Goal: Transaction & Acquisition: Purchase product/service

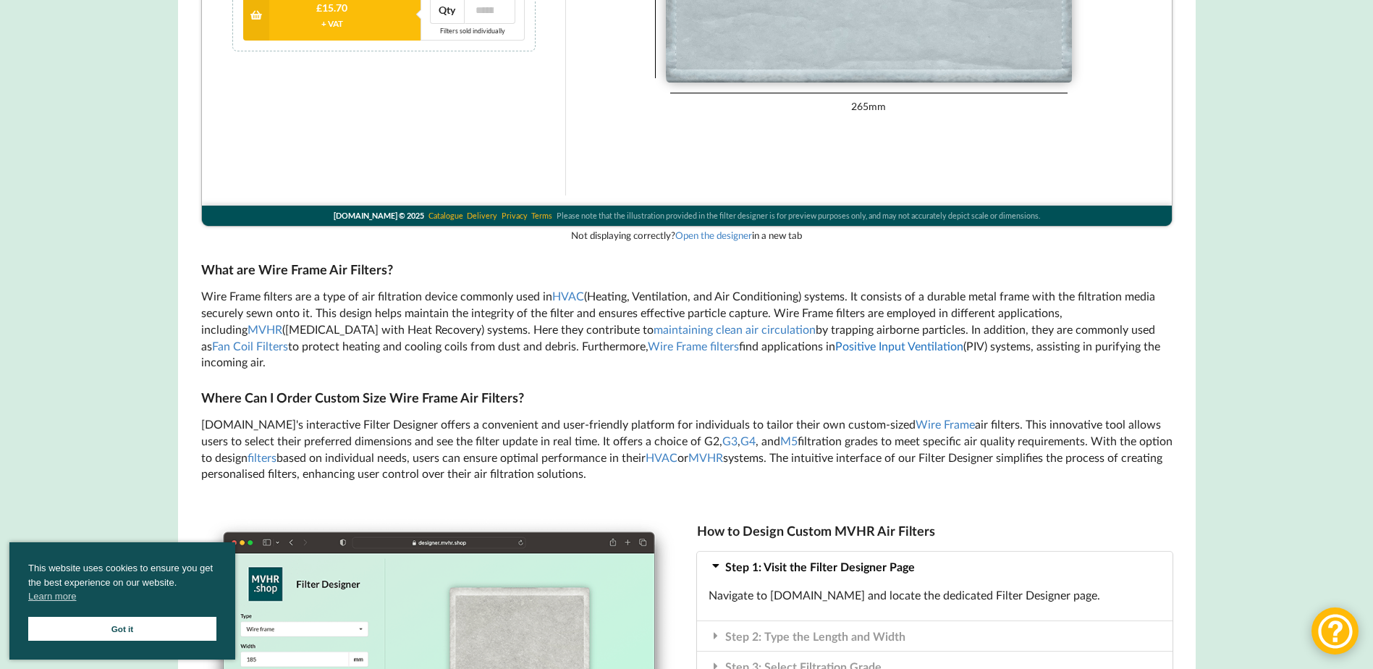
scroll to position [652, 0]
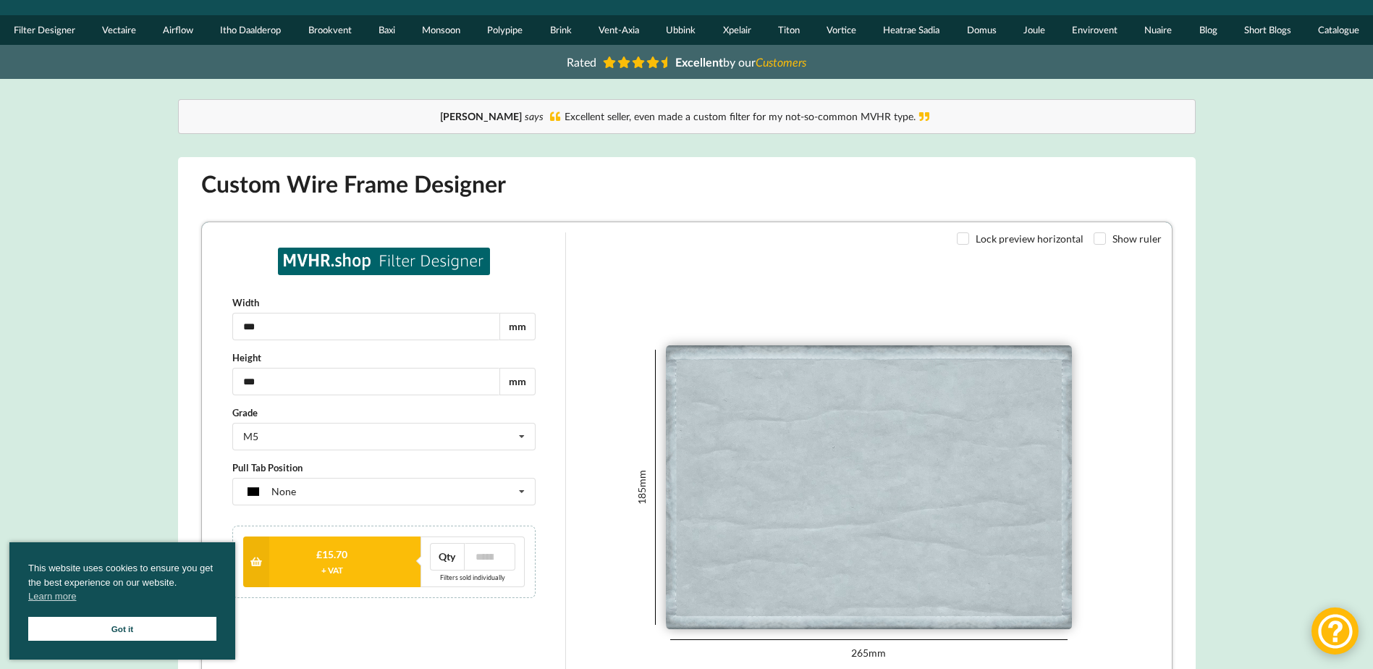
scroll to position [0, 0]
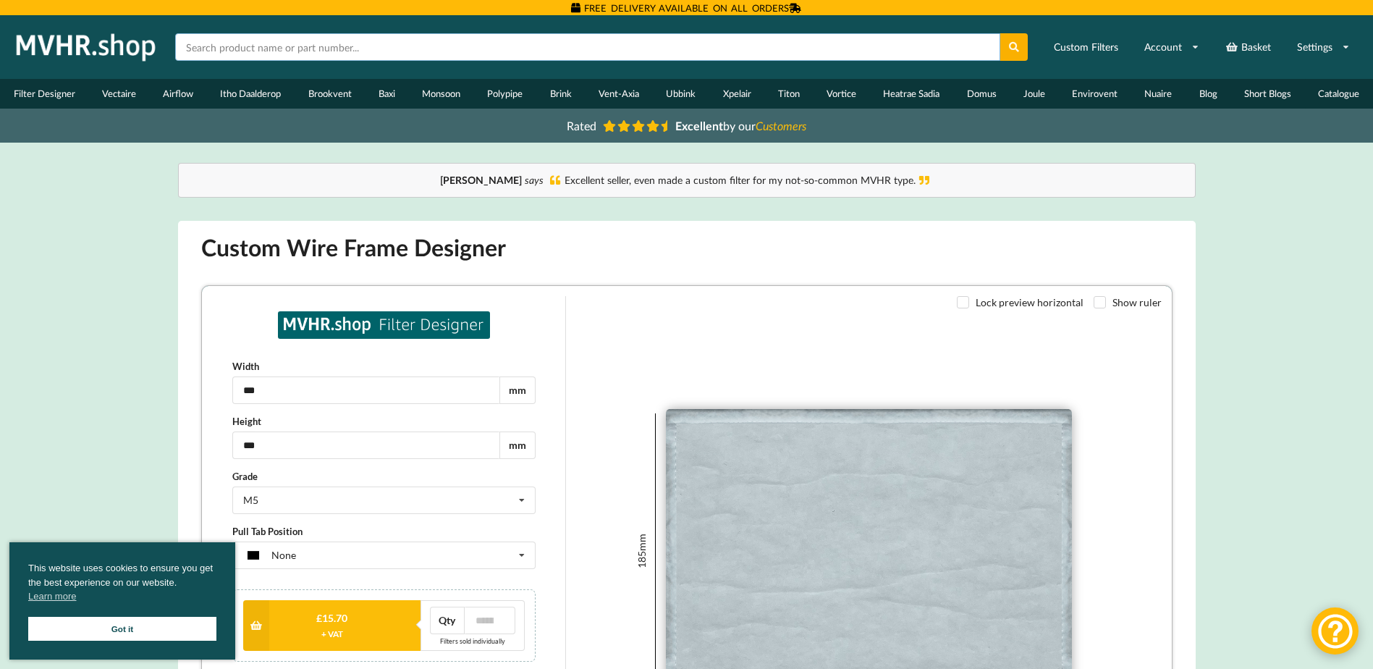
click at [298, 49] on input "text" at bounding box center [587, 47] width 825 height 28
type input "airclean"
click at [1019, 42] on icon at bounding box center [1014, 47] width 12 height 10
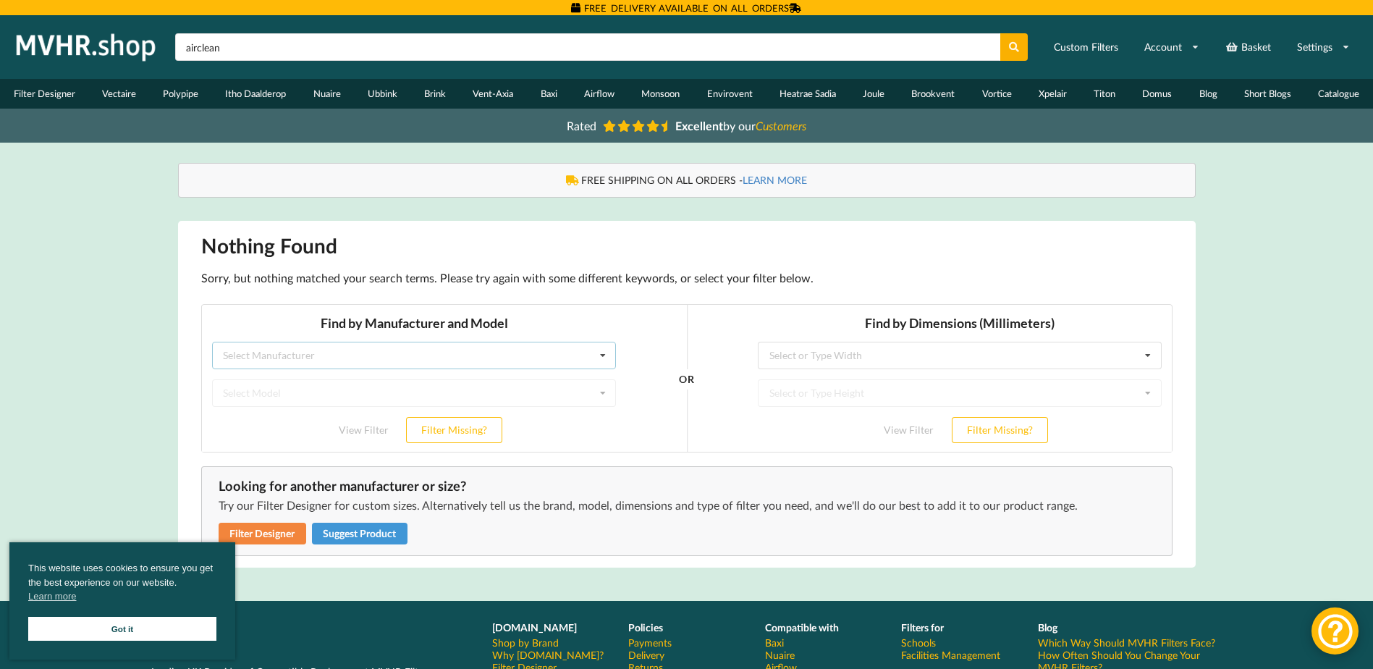
click at [510, 353] on div "Select Manufacturer Airflow Brink Brookvent Domus Envirovent Flakt Heatrae Sadi…" at bounding box center [413, 356] width 404 height 28
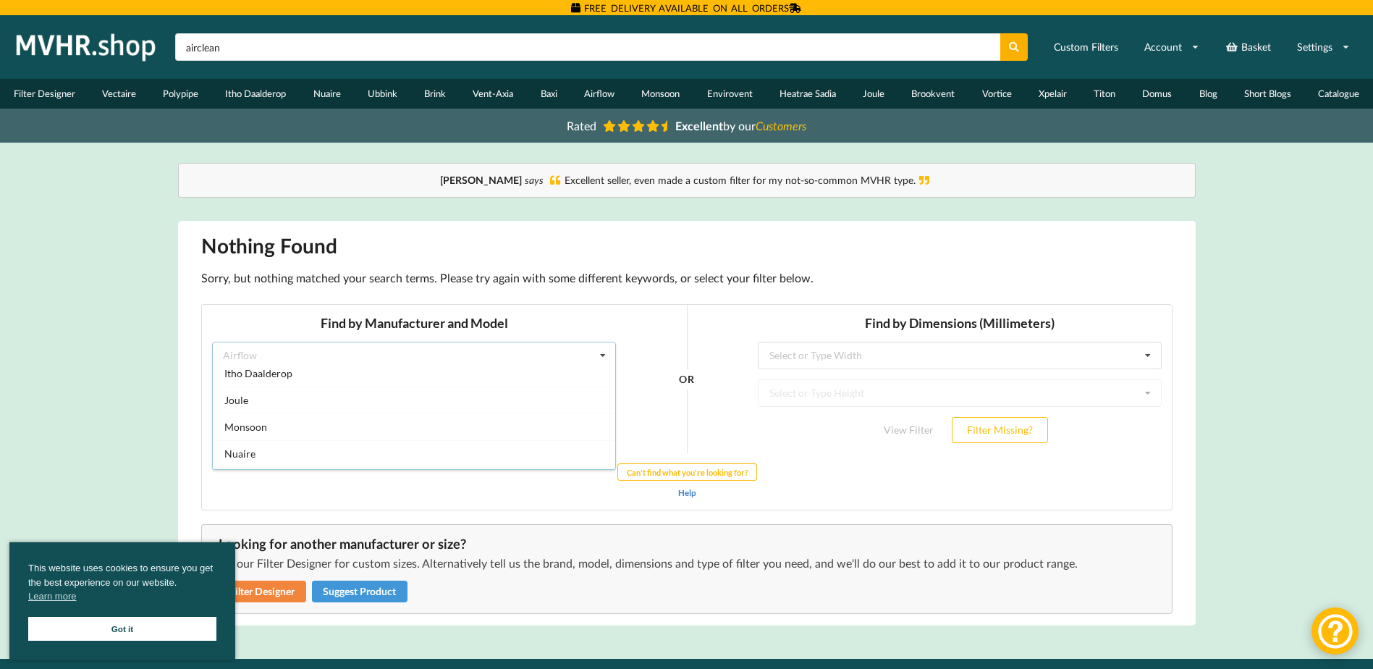
scroll to position [290, 0]
click at [166, 374] on div "Paul says Excellent seller, even made a custom filter for my not-so-common MVHR…" at bounding box center [686, 394] width 1071 height 463
